Goal: Information Seeking & Learning: Learn about a topic

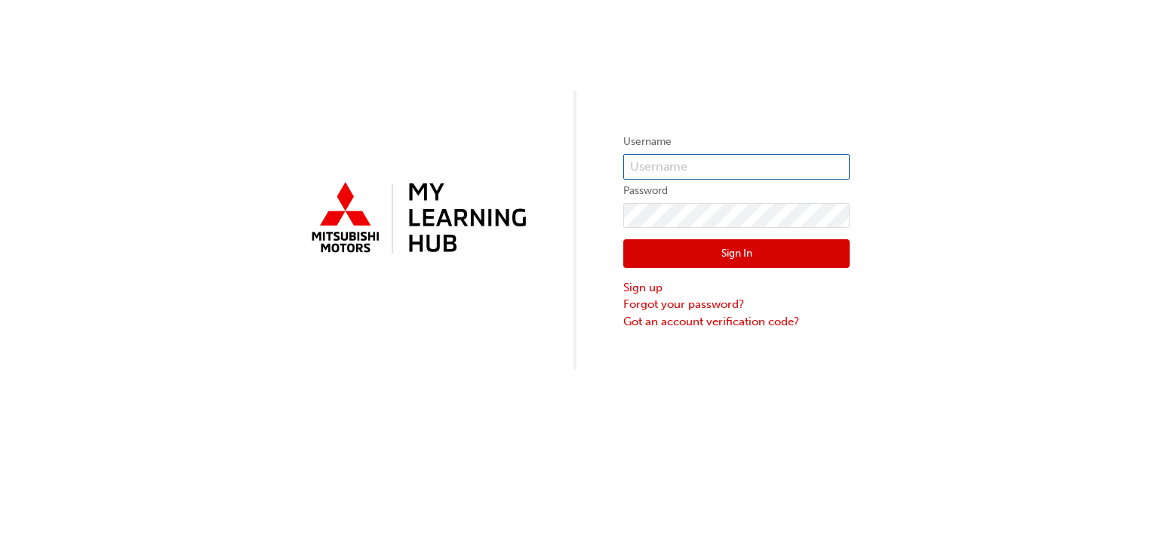
type input "0005444958"
click at [729, 253] on button "Sign In" at bounding box center [736, 253] width 226 height 29
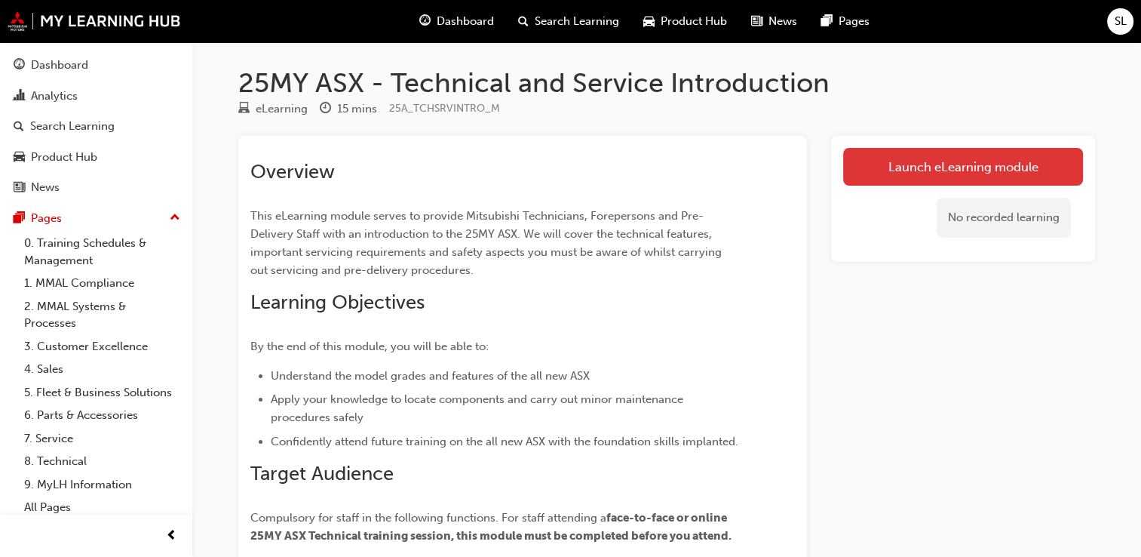
click at [983, 167] on link "Launch eLearning module" at bounding box center [963, 167] width 240 height 38
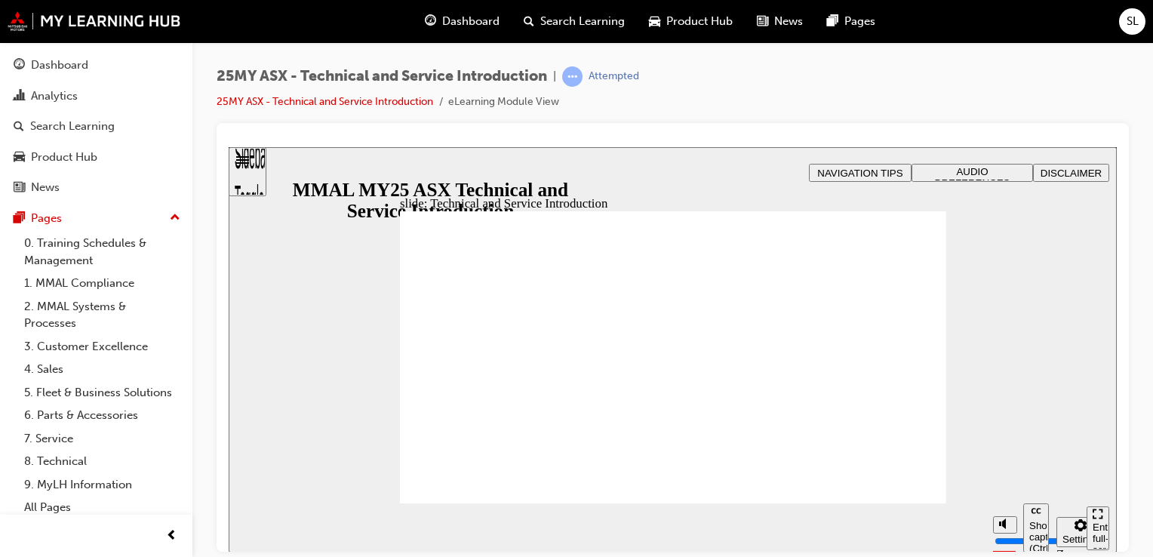
click at [953, 173] on span "AUDIO PREFERENCES" at bounding box center [972, 176] width 75 height 23
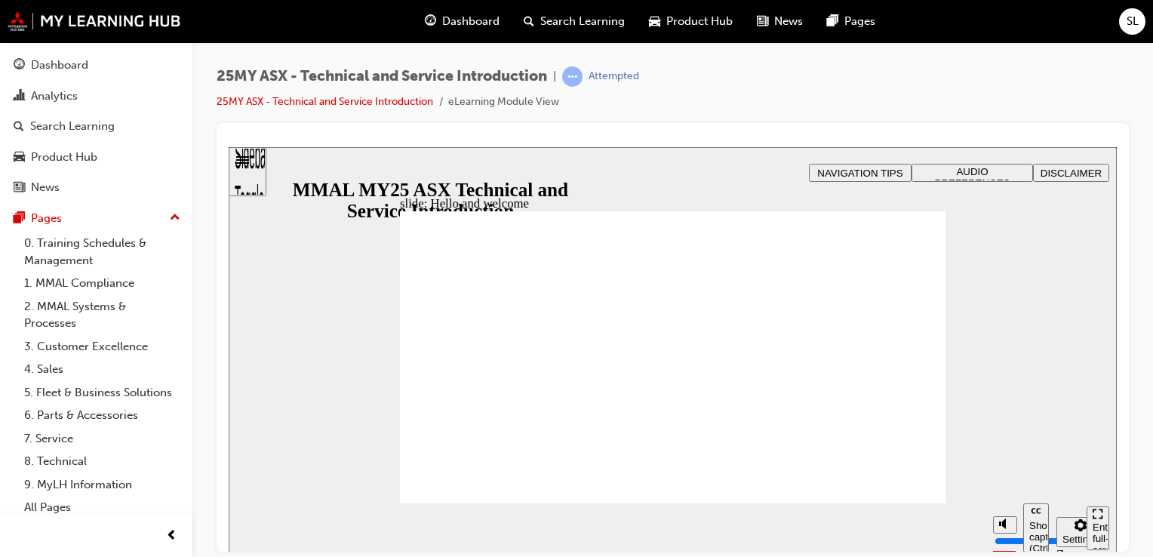
click at [1098, 526] on div "Enter full-screen (Ctrl+Alt+F)" at bounding box center [1097, 543] width 11 height 45
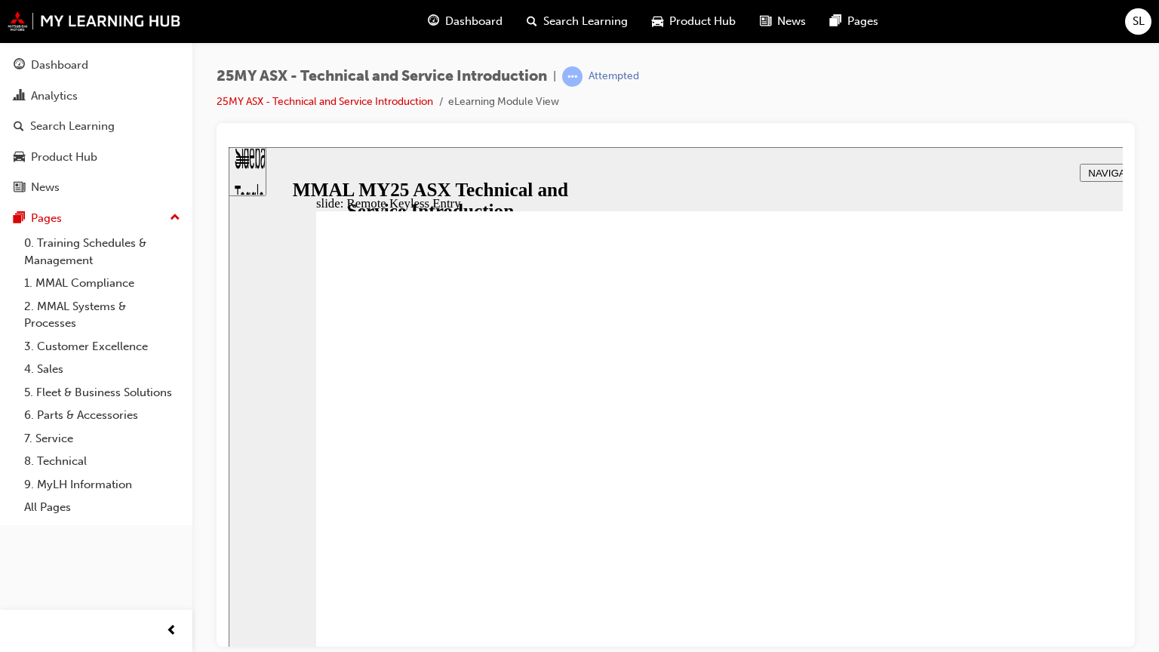
type input "21"
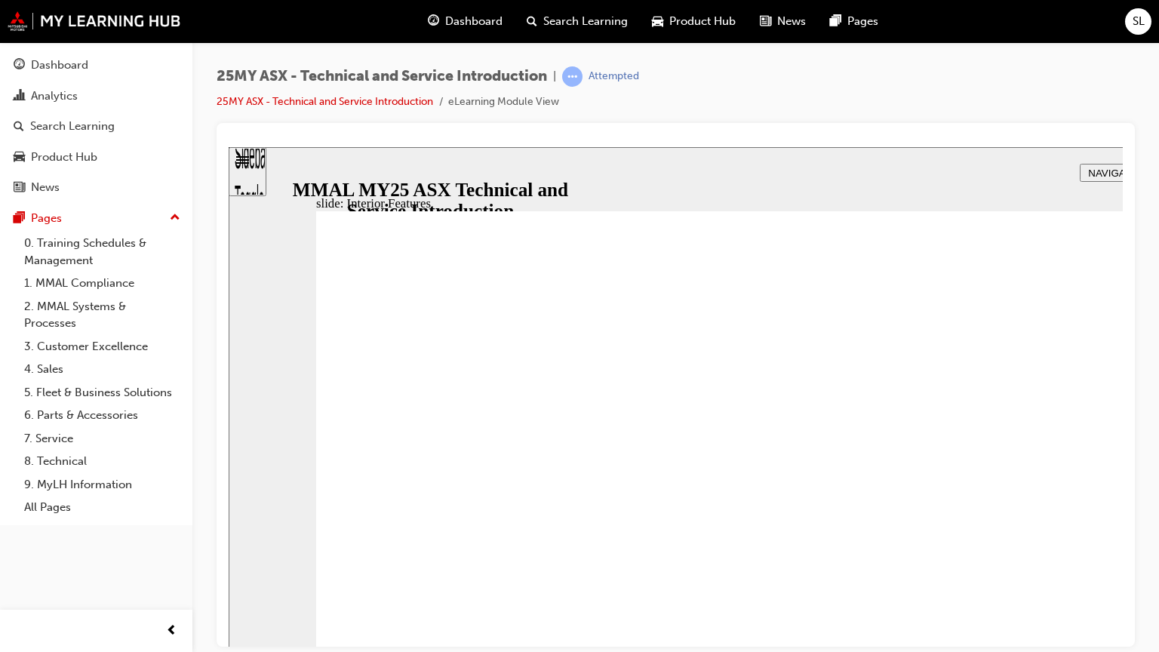
type input "17"
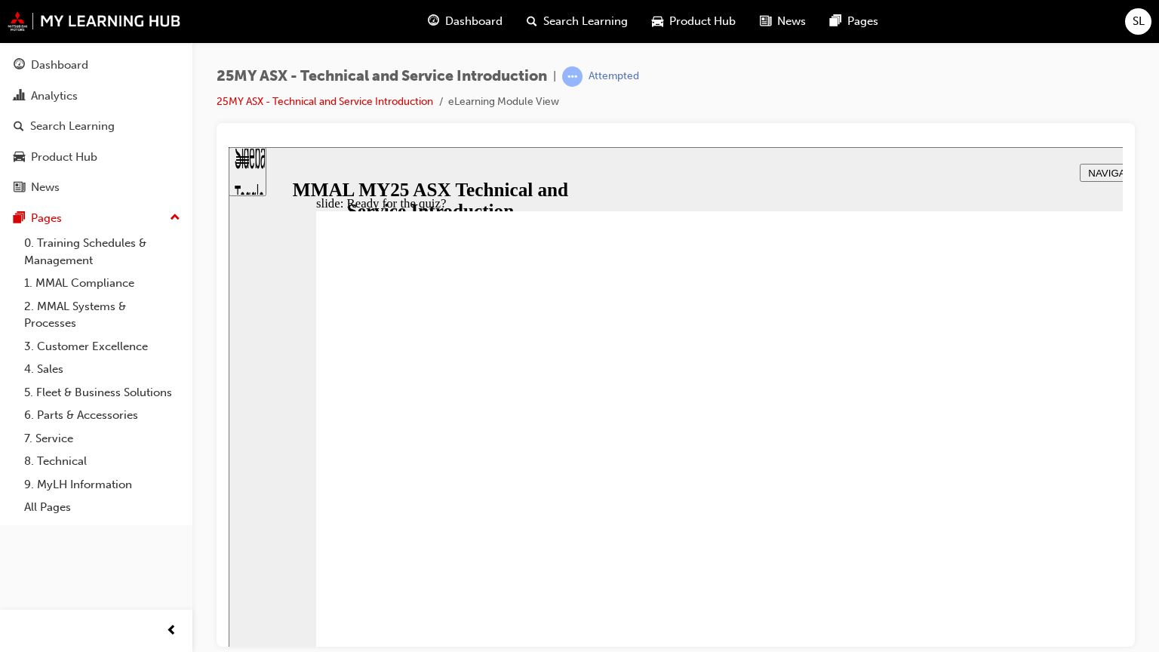
radio input "true"
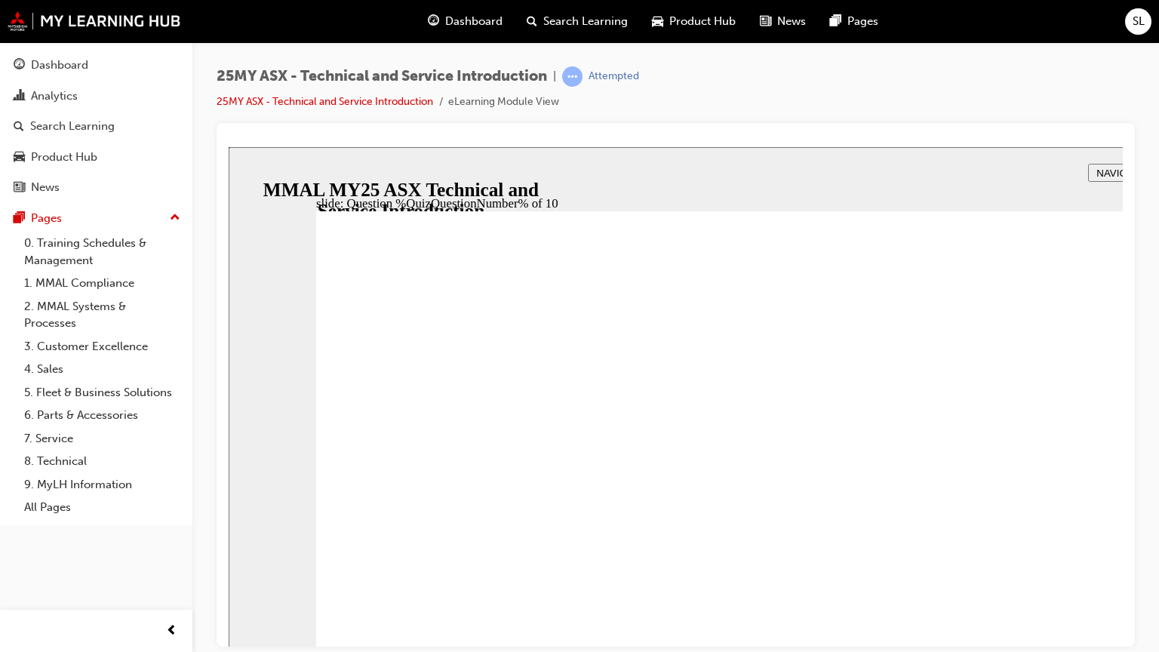
radio input "true"
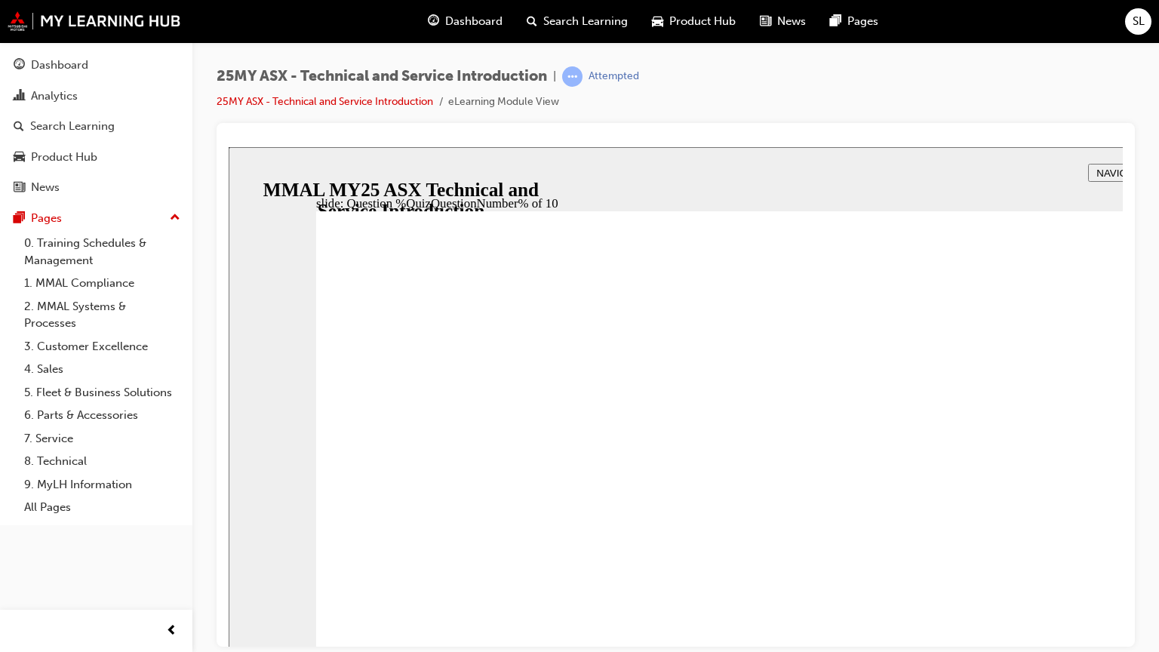
radio input "true"
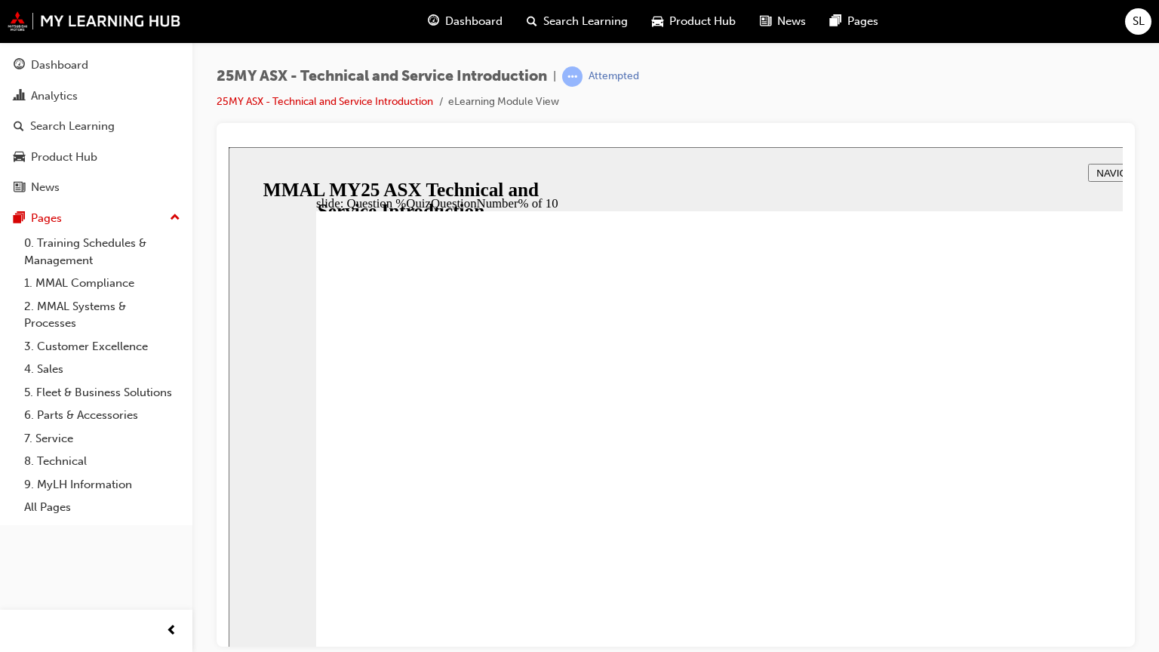
radio input "true"
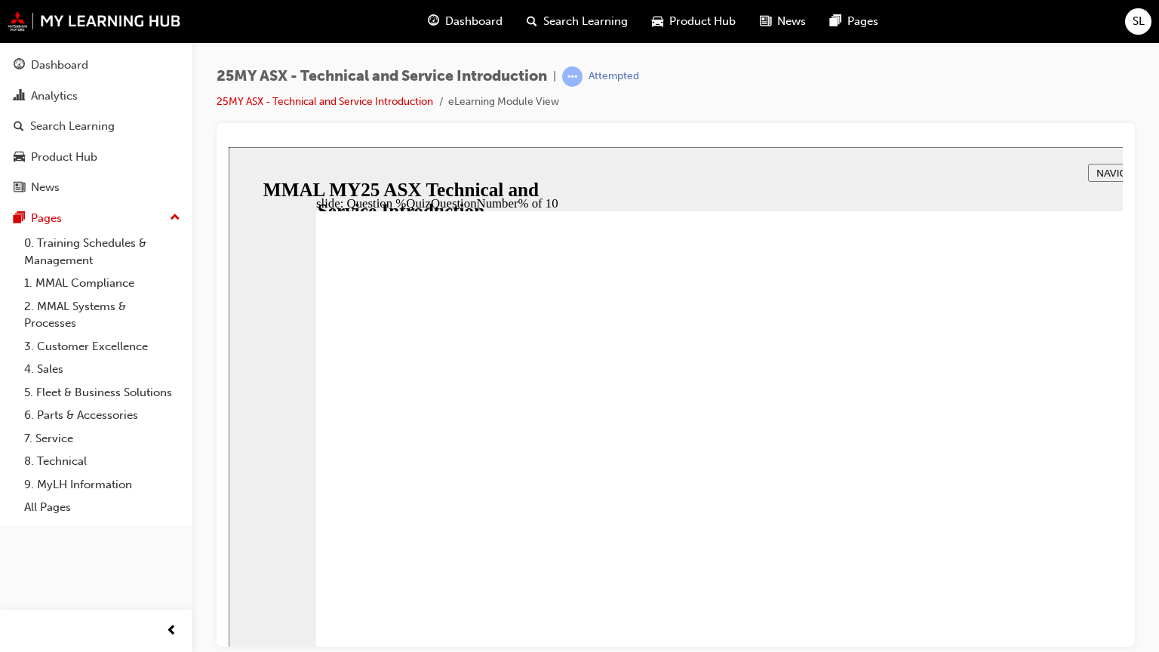
radio input "true"
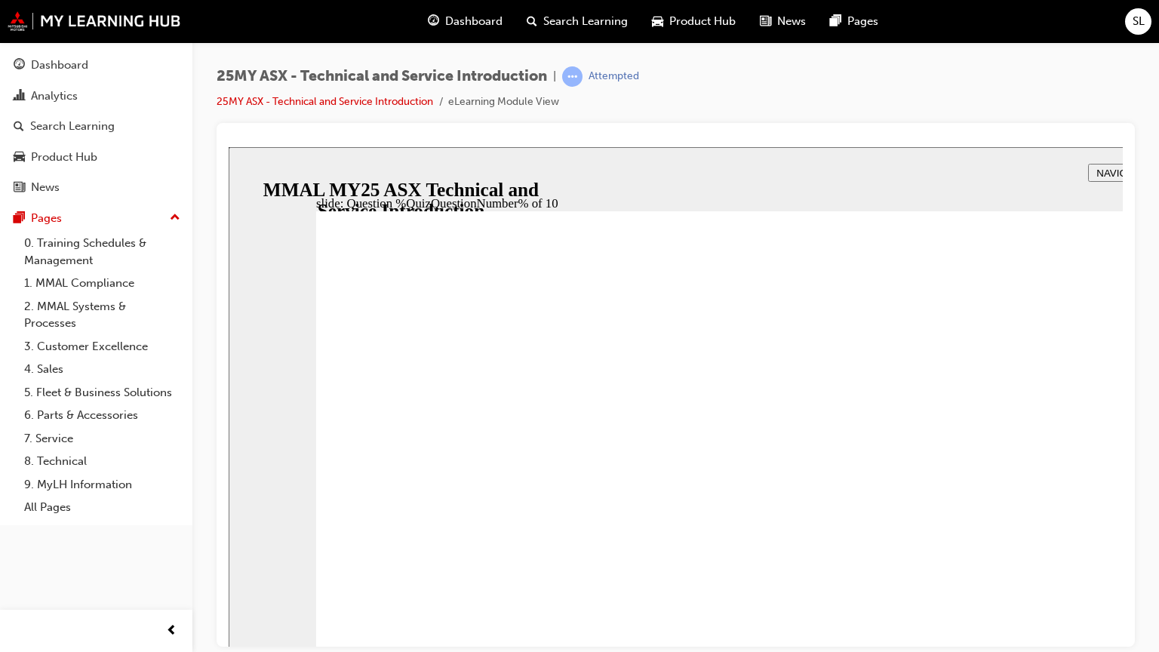
radio input "true"
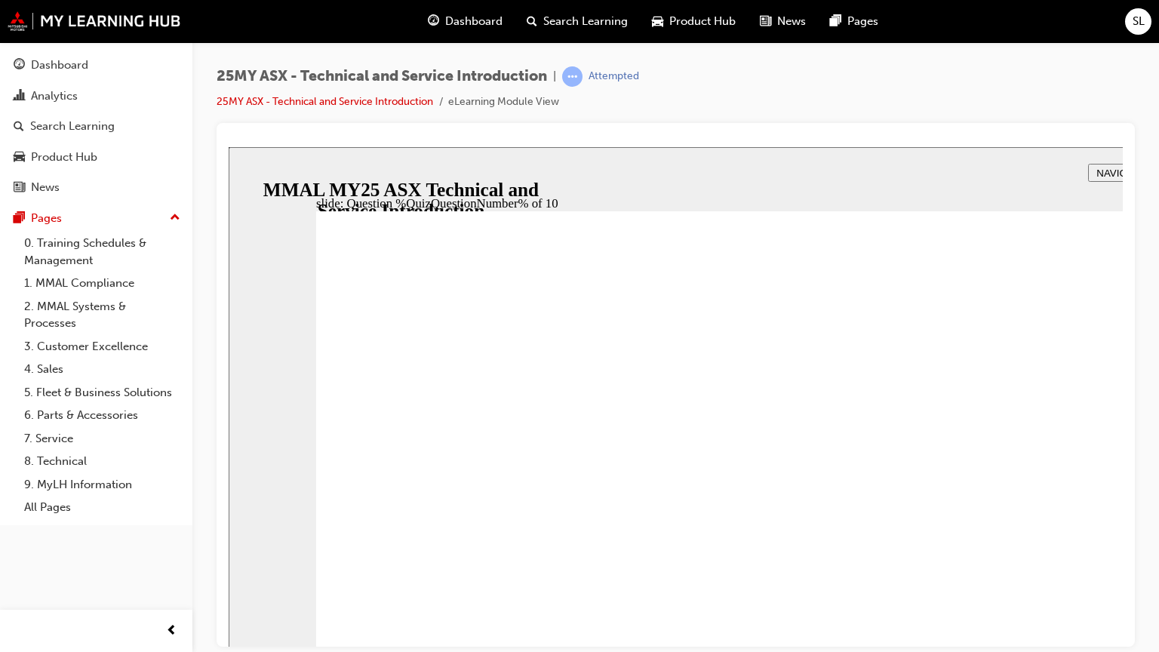
radio input "true"
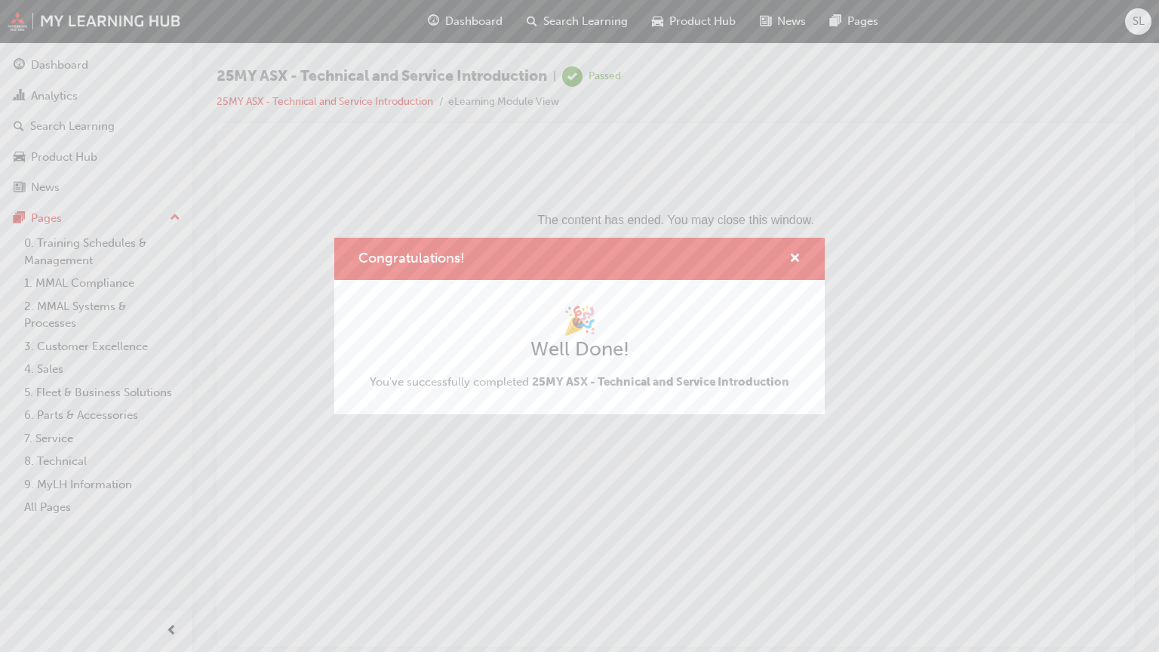
click at [937, 238] on html "The content has ended. You may close this window." at bounding box center [676, 192] width 894 height 92
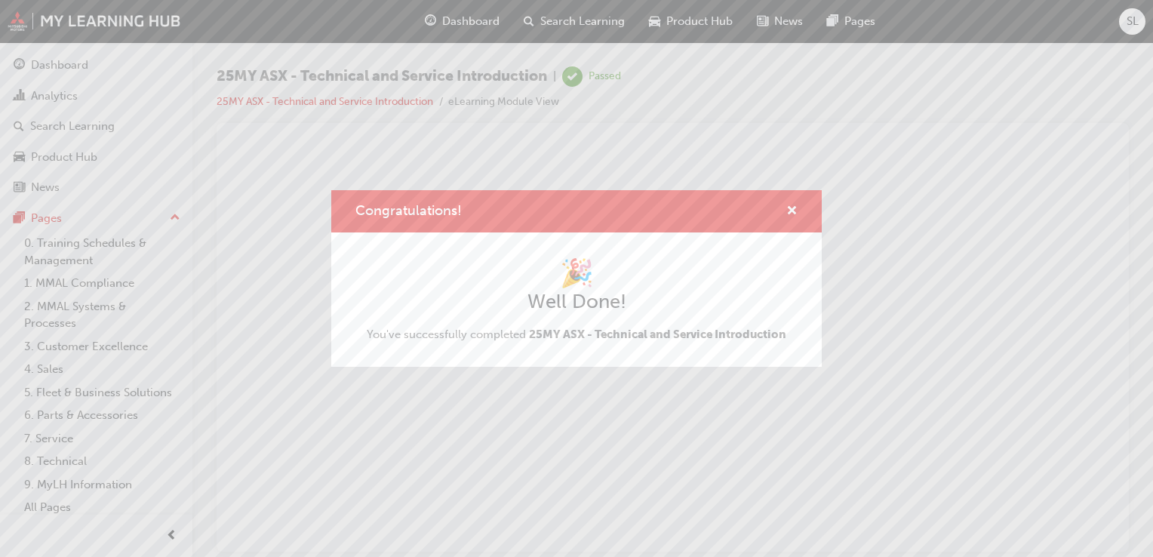
click at [50, 456] on div "Congratulations! 🎉 Well Done! You've successfully completed 25MY ASX - Technica…" at bounding box center [576, 278] width 1153 height 557
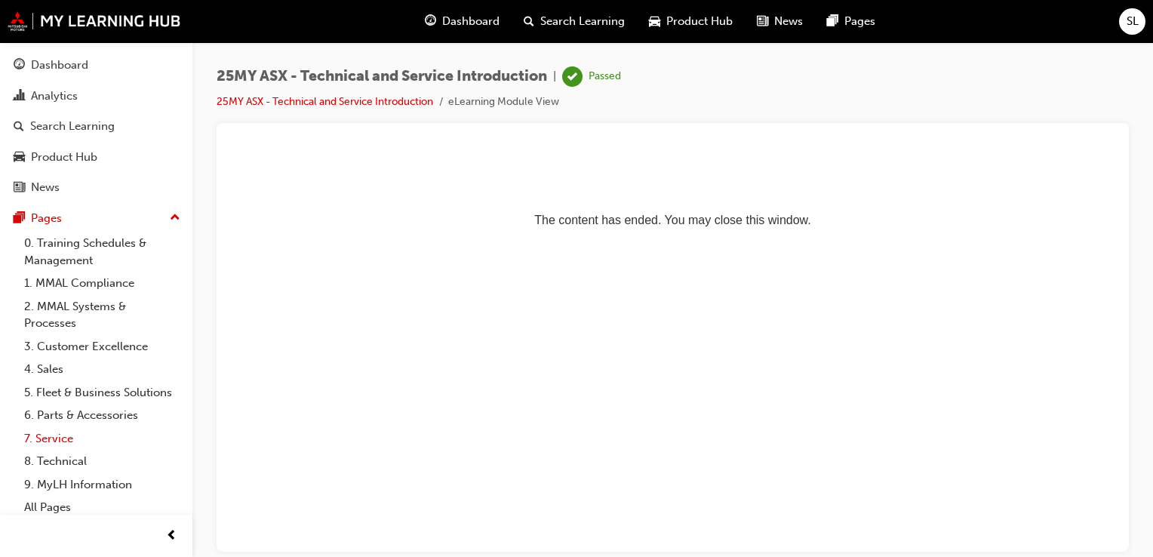
click at [64, 450] on link "7. Service" at bounding box center [102, 438] width 168 height 23
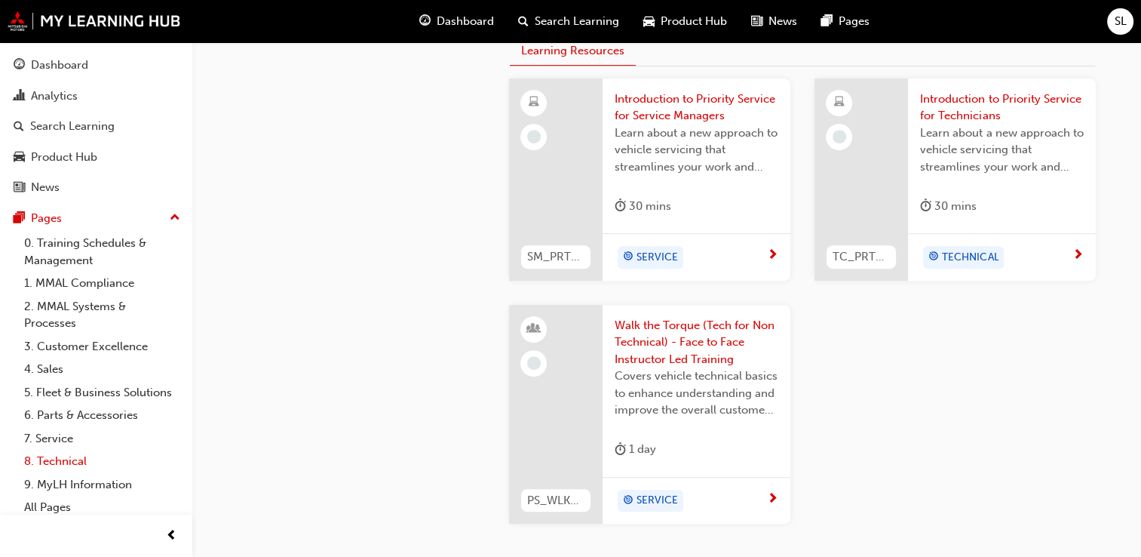
scroll to position [640, 0]
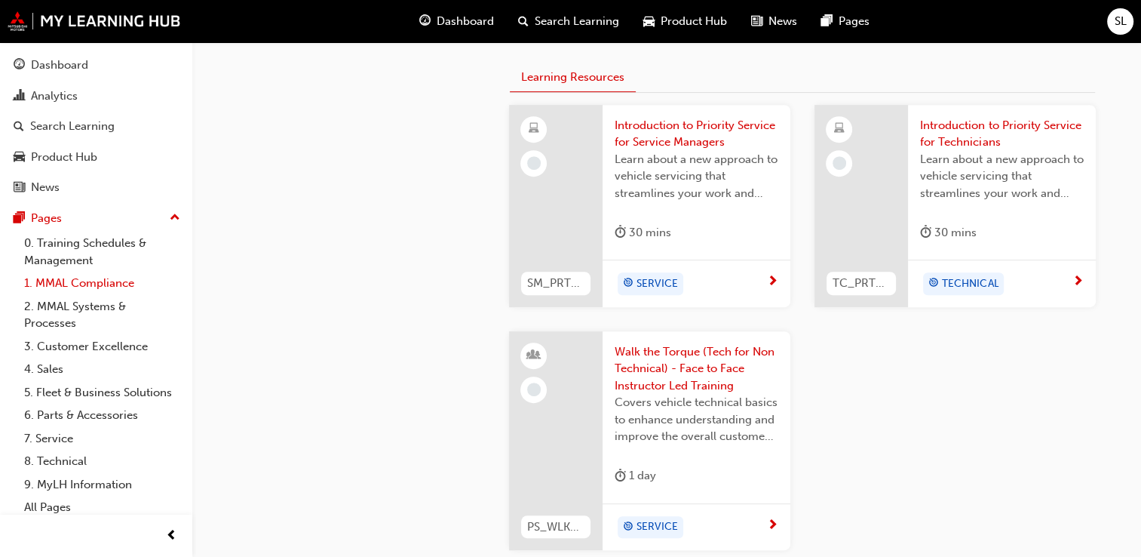
click at [94, 281] on link "1. MMAL Compliance" at bounding box center [102, 283] width 168 height 23
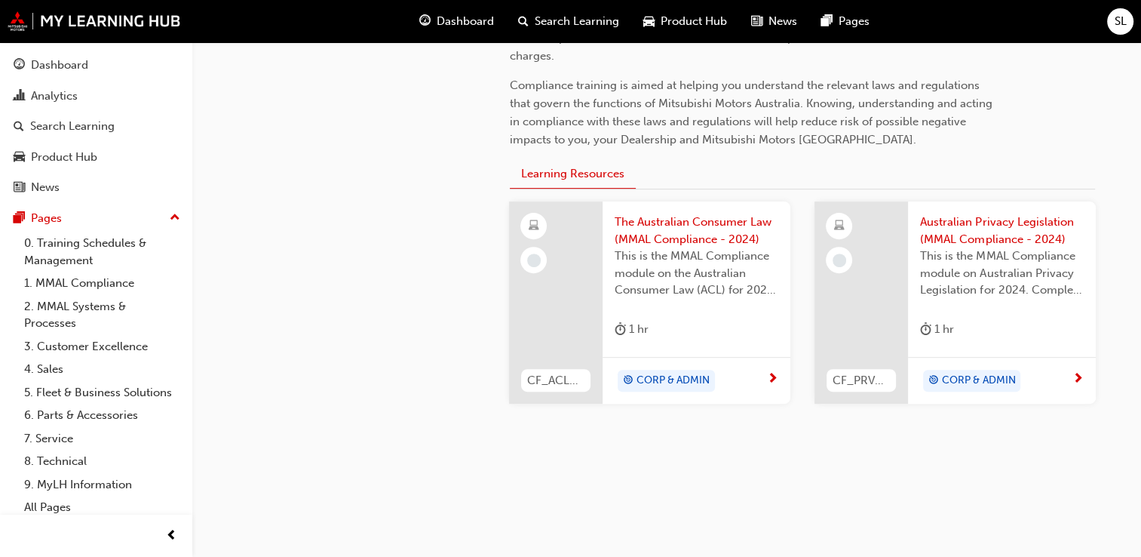
scroll to position [486, 0]
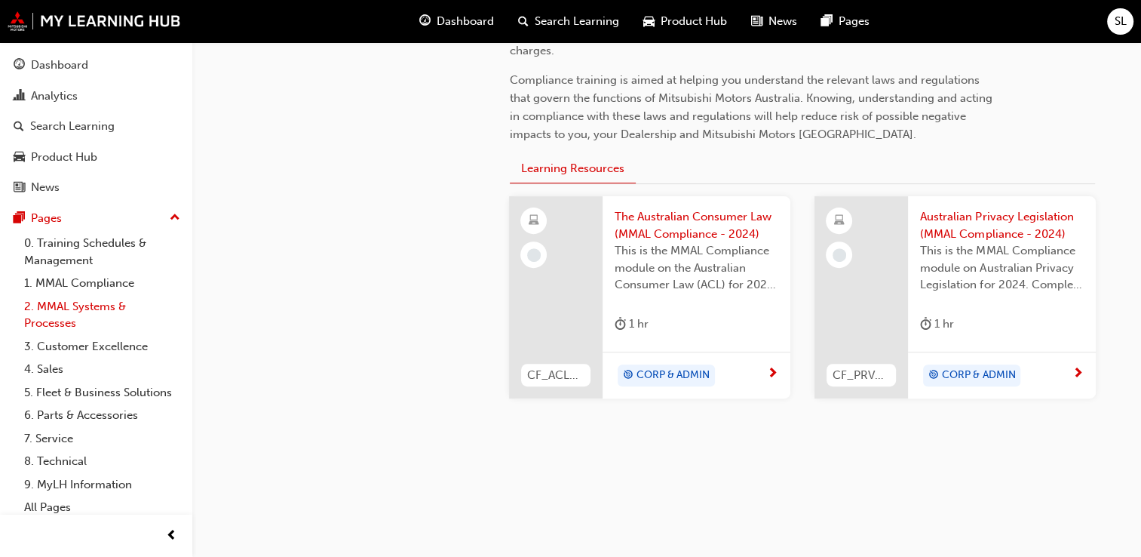
click at [88, 306] on link "2. MMAL Systems & Processes" at bounding box center [102, 315] width 168 height 40
